Goal: Task Accomplishment & Management: Use online tool/utility

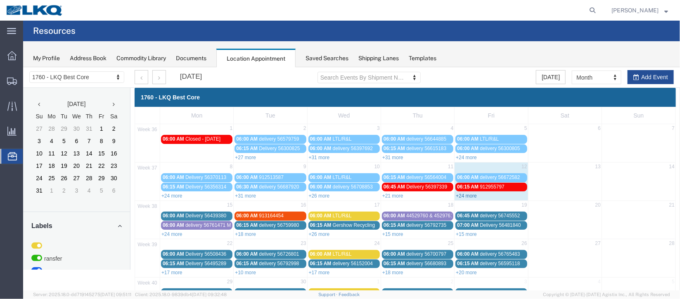
click at [463, 195] on link "+24 more" at bounding box center [465, 196] width 21 height 6
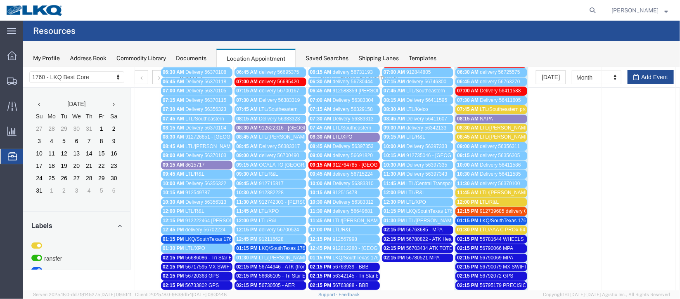
scroll to position [132, 0]
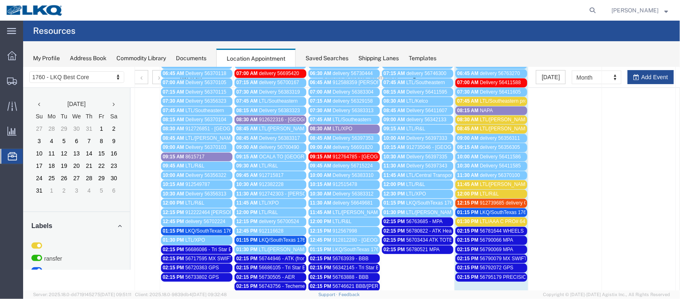
click at [479, 200] on span "912739685 delivery CFI" at bounding box center [505, 203] width 52 height 6
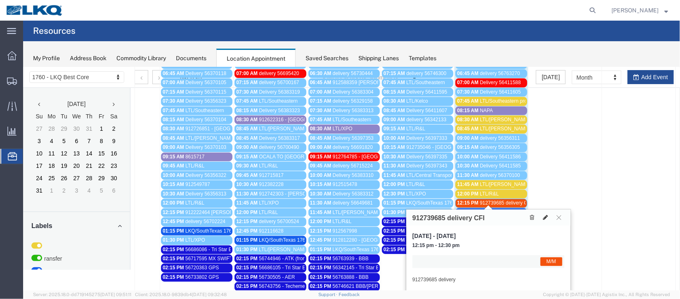
click at [543, 219] on icon at bounding box center [544, 217] width 5 height 6
select select "1"
select select "24"
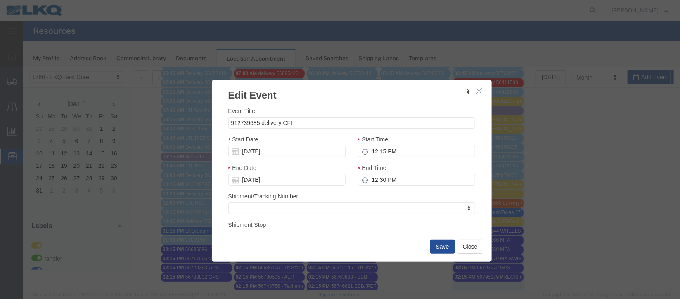
scroll to position [101, 0]
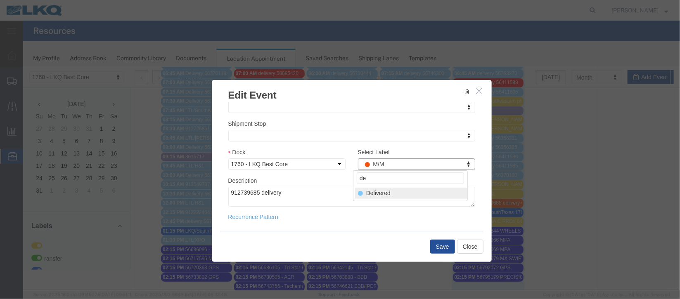
type input "de"
select select "40"
click at [433, 243] on button "Save" at bounding box center [442, 246] width 25 height 14
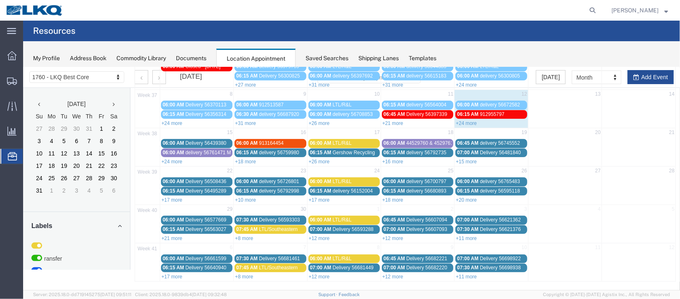
scroll to position [0, 0]
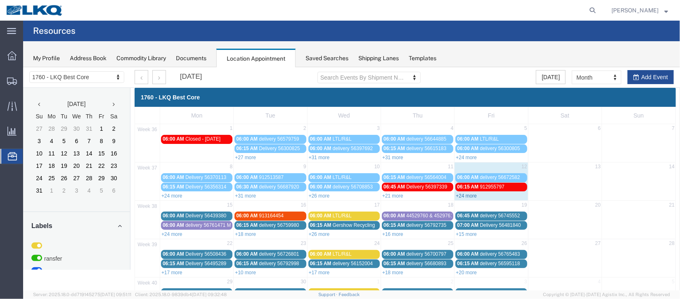
click at [465, 193] on link "+24 more" at bounding box center [465, 196] width 21 height 6
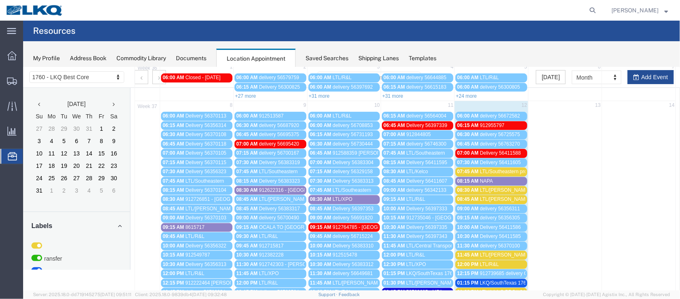
scroll to position [185, 0]
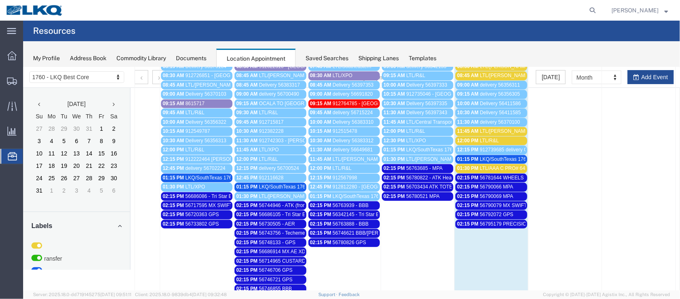
click at [502, 156] on span "LKQ/SouthTexas 1762" at bounding box center [503, 159] width 49 height 6
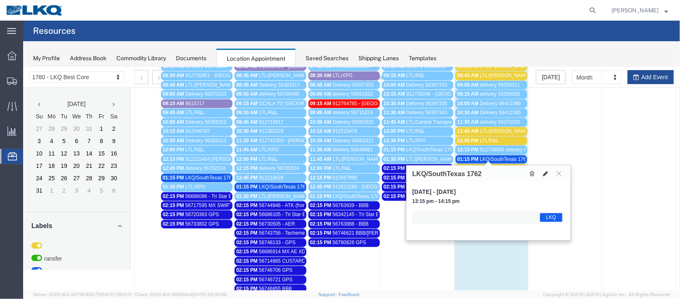
click at [548, 172] on button at bounding box center [545, 173] width 12 height 9
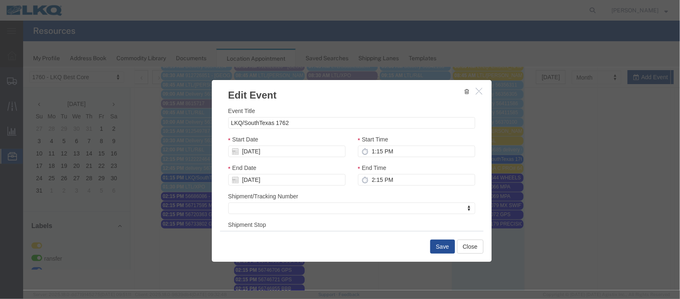
scroll to position [101, 0]
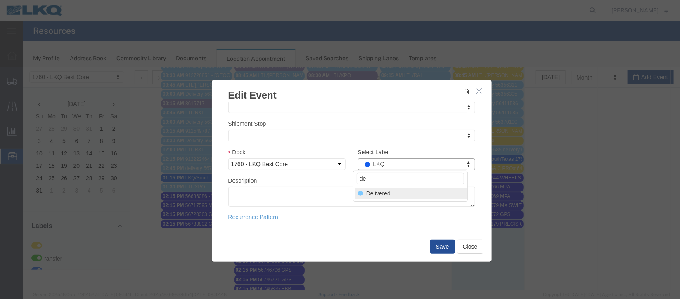
type input "de"
select select "40"
click at [436, 251] on button "Save" at bounding box center [442, 246] width 25 height 14
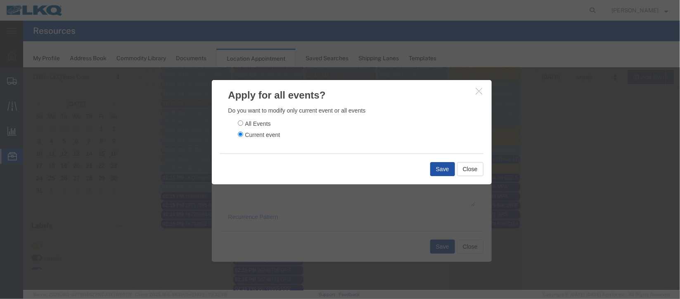
click at [431, 167] on button "Save" at bounding box center [442, 169] width 25 height 14
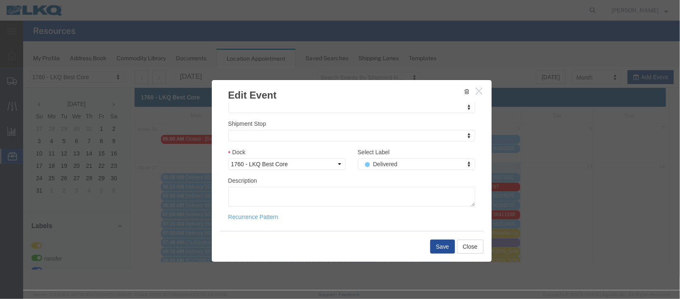
scroll to position [0, 0]
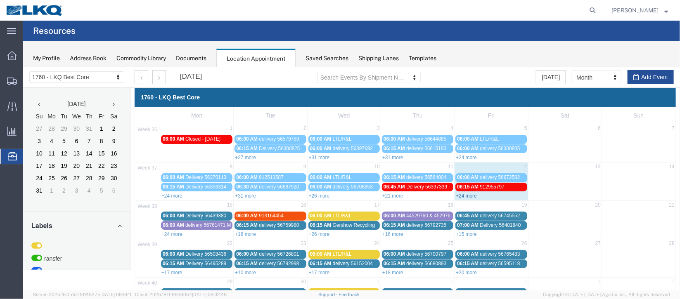
click at [466, 193] on link "+24 more" at bounding box center [465, 196] width 21 height 6
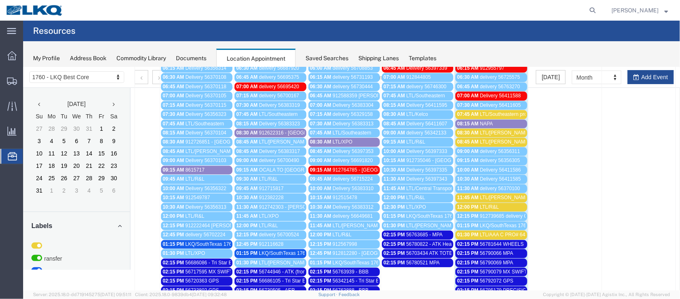
scroll to position [185, 0]
